Goal: Information Seeking & Learning: Understand process/instructions

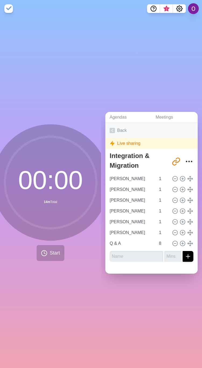
click at [114, 128] on icon at bounding box center [112, 130] width 5 height 5
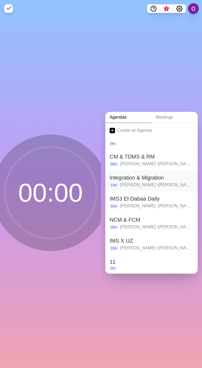
click at [134, 178] on h2 "Integration & Migration" at bounding box center [152, 177] width 84 height 8
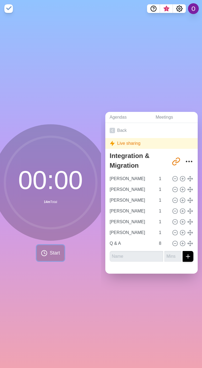
click at [50, 249] on span "Start" at bounding box center [55, 252] width 10 height 7
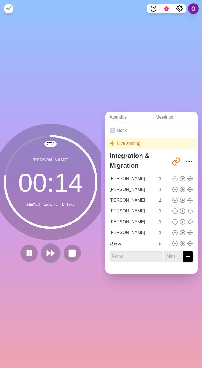
click at [50, 252] on icon at bounding box center [50, 252] width 9 height 9
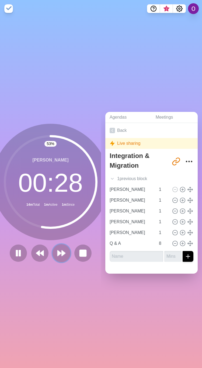
click at [61, 253] on icon at bounding box center [61, 252] width 9 height 9
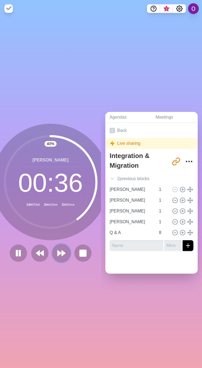
click at [57, 251] on icon at bounding box center [61, 252] width 9 height 9
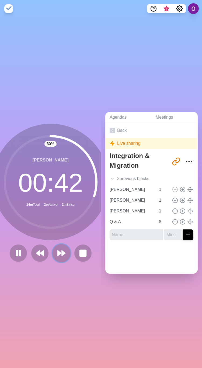
click at [61, 253] on icon at bounding box center [61, 252] width 9 height 9
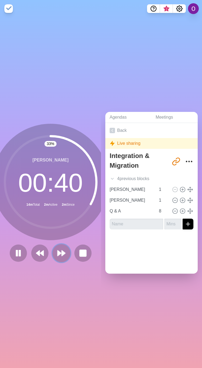
click at [62, 252] on polygon at bounding box center [64, 252] width 4 height 5
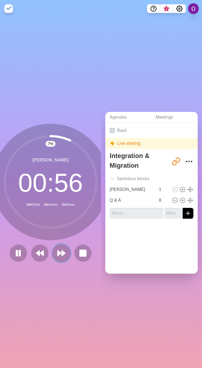
click at [56, 255] on button at bounding box center [61, 253] width 18 height 18
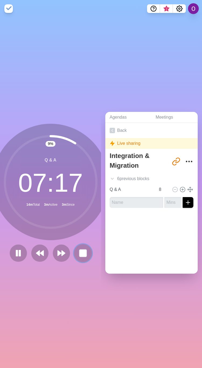
click at [82, 252] on rect at bounding box center [82, 252] width 7 height 7
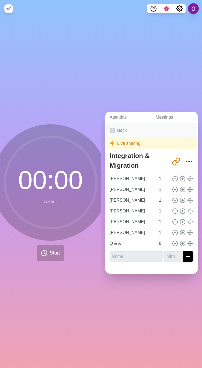
click at [111, 128] on icon at bounding box center [112, 130] width 5 height 5
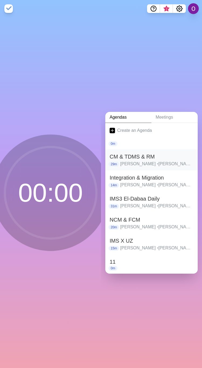
click at [122, 157] on h2 "CM & TDMS & RM" at bounding box center [152, 156] width 84 height 8
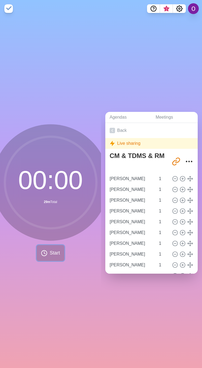
click at [50, 249] on span "Start" at bounding box center [55, 252] width 10 height 7
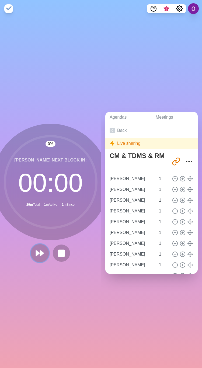
click at [40, 252] on polygon at bounding box center [42, 252] width 4 height 5
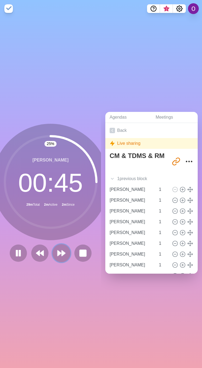
click at [62, 250] on polygon at bounding box center [64, 252] width 4 height 5
click at [58, 252] on polygon at bounding box center [60, 252] width 4 height 5
click at [62, 251] on polygon at bounding box center [64, 252] width 4 height 5
click at [58, 248] on icon at bounding box center [61, 252] width 9 height 9
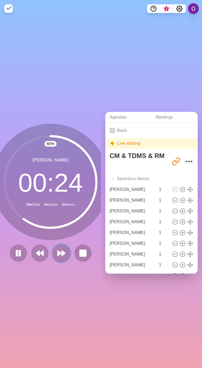
click at [62, 248] on icon at bounding box center [61, 252] width 9 height 9
click at [59, 248] on icon at bounding box center [61, 252] width 9 height 9
click at [62, 250] on polygon at bounding box center [64, 252] width 4 height 5
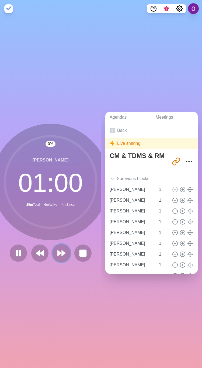
click at [62, 250] on polygon at bounding box center [64, 252] width 4 height 5
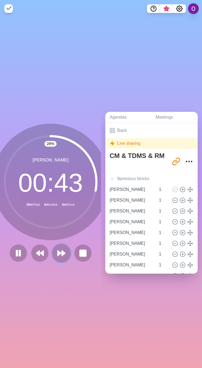
click at [58, 251] on polygon at bounding box center [60, 252] width 4 height 5
click at [57, 248] on icon at bounding box center [61, 252] width 9 height 9
click at [62, 250] on polygon at bounding box center [64, 252] width 4 height 5
click at [57, 248] on icon at bounding box center [61, 252] width 9 height 9
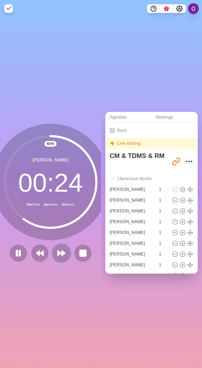
click at [60, 253] on icon at bounding box center [61, 252] width 9 height 9
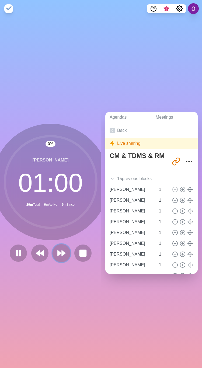
click at [60, 253] on icon at bounding box center [61, 252] width 9 height 9
click at [58, 250] on polygon at bounding box center [60, 252] width 4 height 5
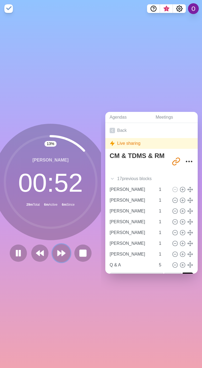
click at [62, 252] on polygon at bounding box center [64, 252] width 4 height 5
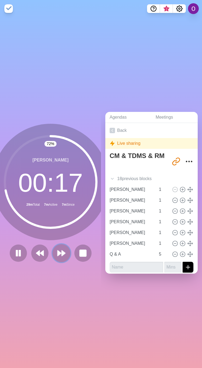
click at [62, 250] on polygon at bounding box center [64, 252] width 4 height 5
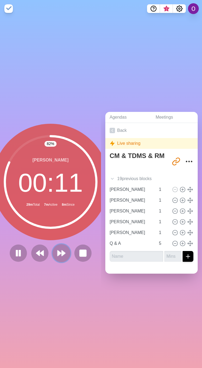
click at [57, 254] on icon at bounding box center [61, 252] width 9 height 9
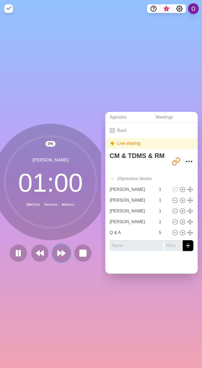
click at [57, 254] on icon at bounding box center [61, 252] width 9 height 9
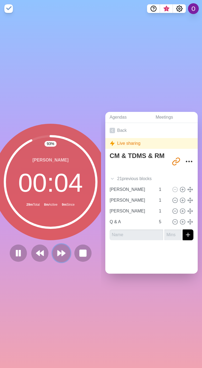
click at [58, 250] on polygon at bounding box center [60, 252] width 4 height 5
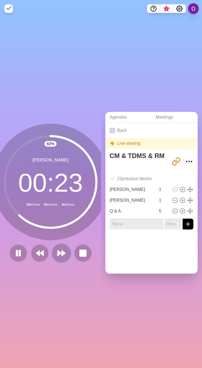
click at [58, 250] on polygon at bounding box center [60, 252] width 4 height 5
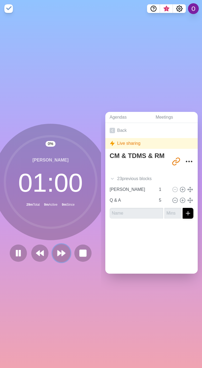
click at [58, 250] on polygon at bounding box center [60, 252] width 4 height 5
